Goal: Information Seeking & Learning: Learn about a topic

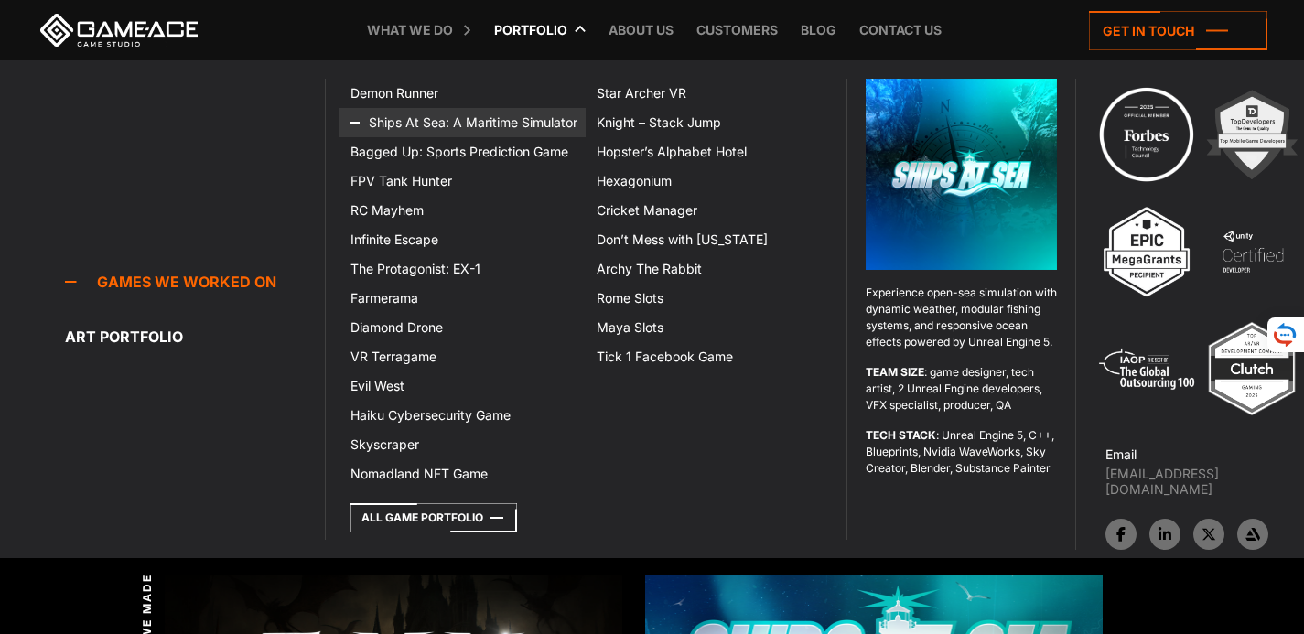
click at [404, 118] on link "Ships At Sea: A Maritime Simulator" at bounding box center [463, 122] width 246 height 29
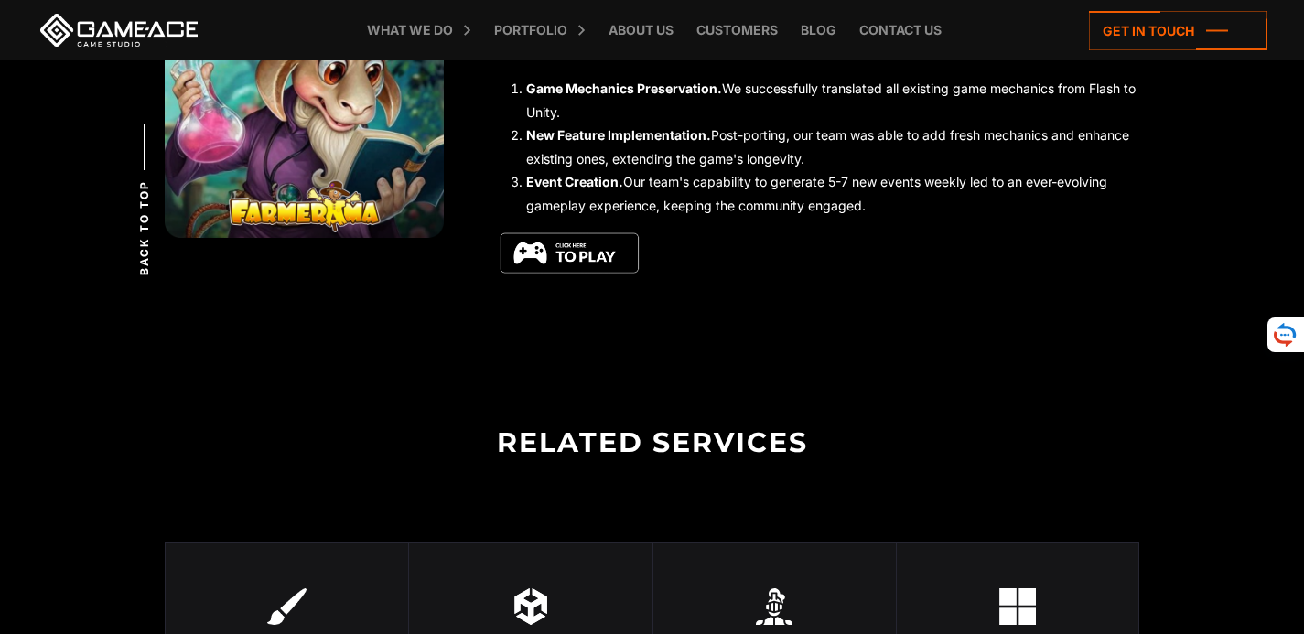
scroll to position [6260, 0]
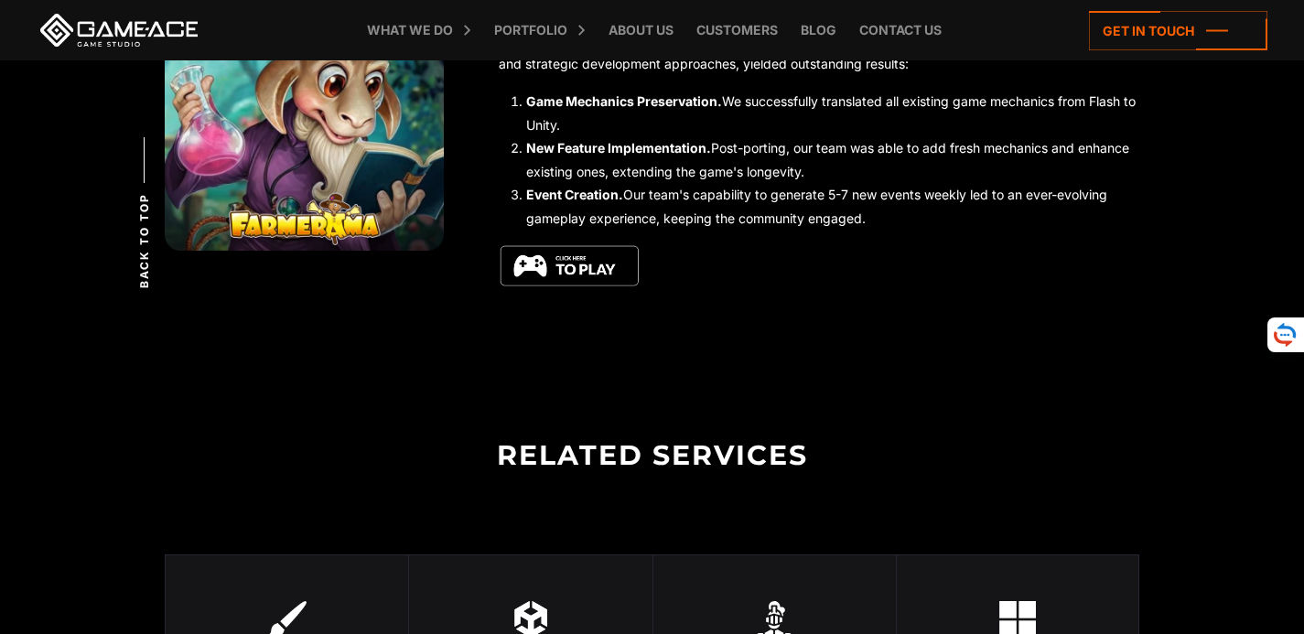
click at [576, 277] on img at bounding box center [570, 266] width 142 height 45
